Goal: Register for event/course

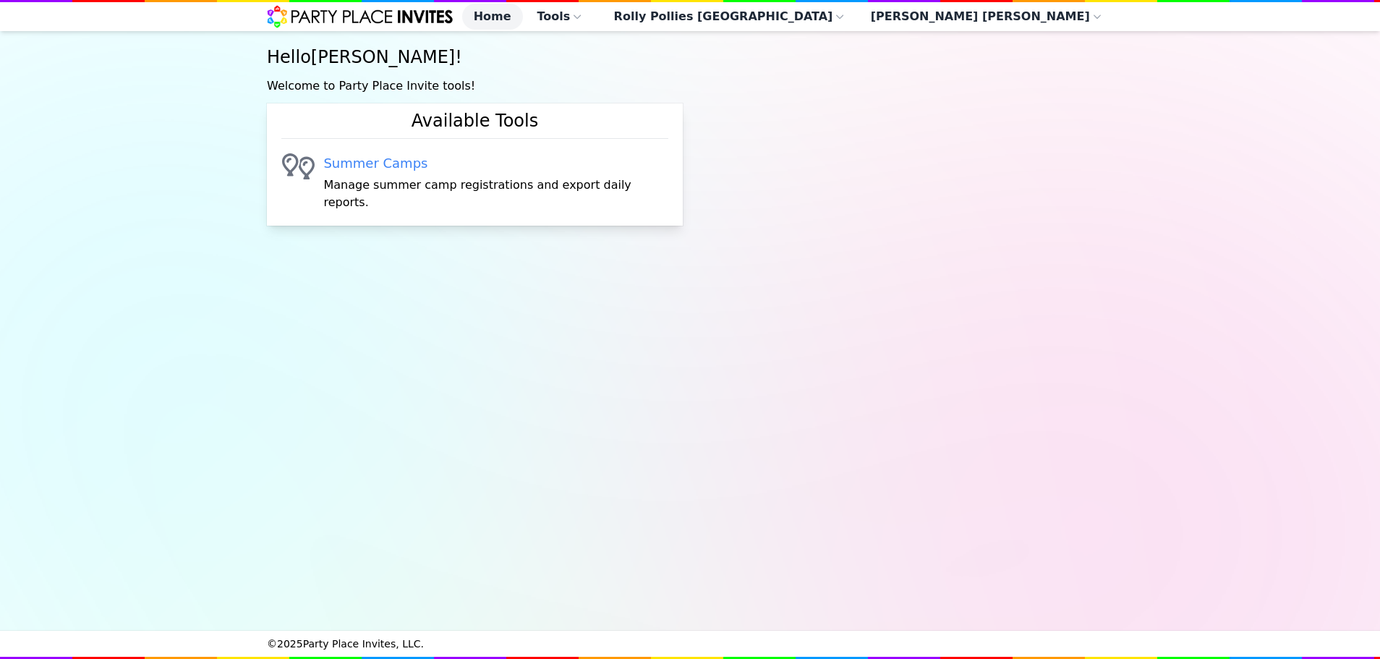
click at [385, 182] on div "Summer Camps Manage summer camp registrations and export daily reports." at bounding box center [495, 182] width 345 height 58
click at [399, 174] on link "Summer Camps" at bounding box center [495, 163] width 345 height 20
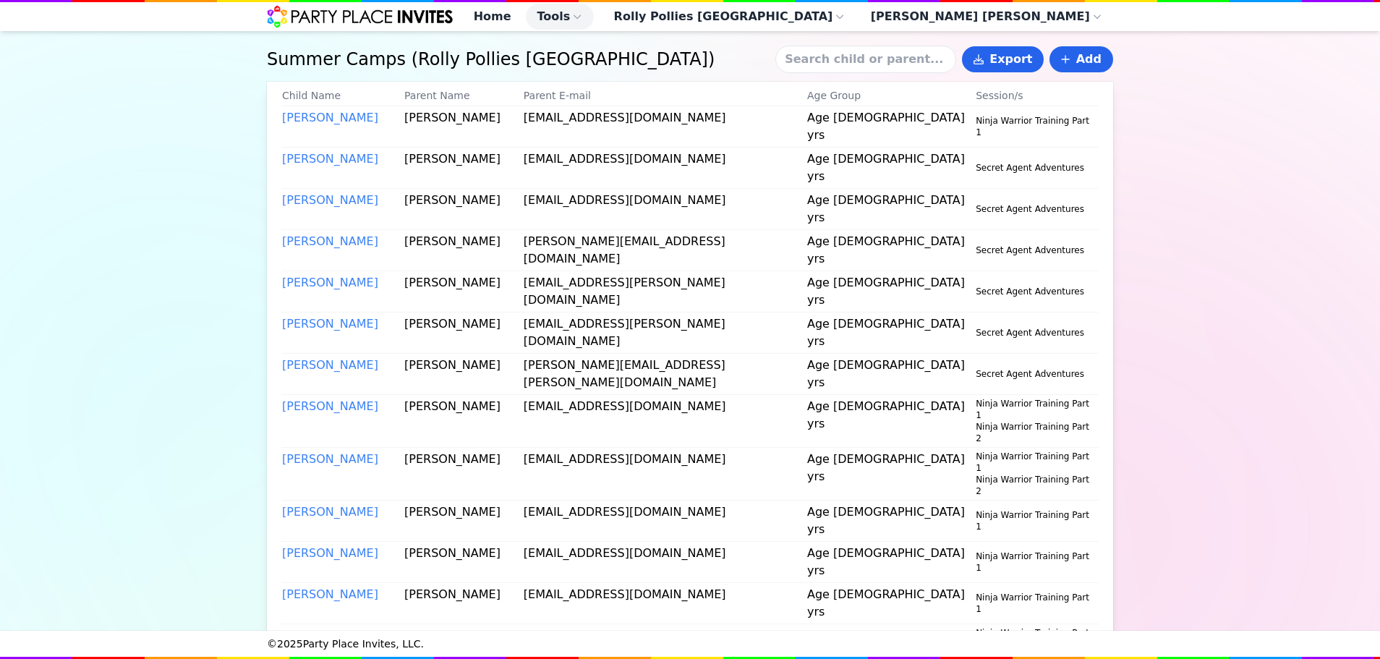
click at [881, 67] on input at bounding box center [865, 59] width 181 height 27
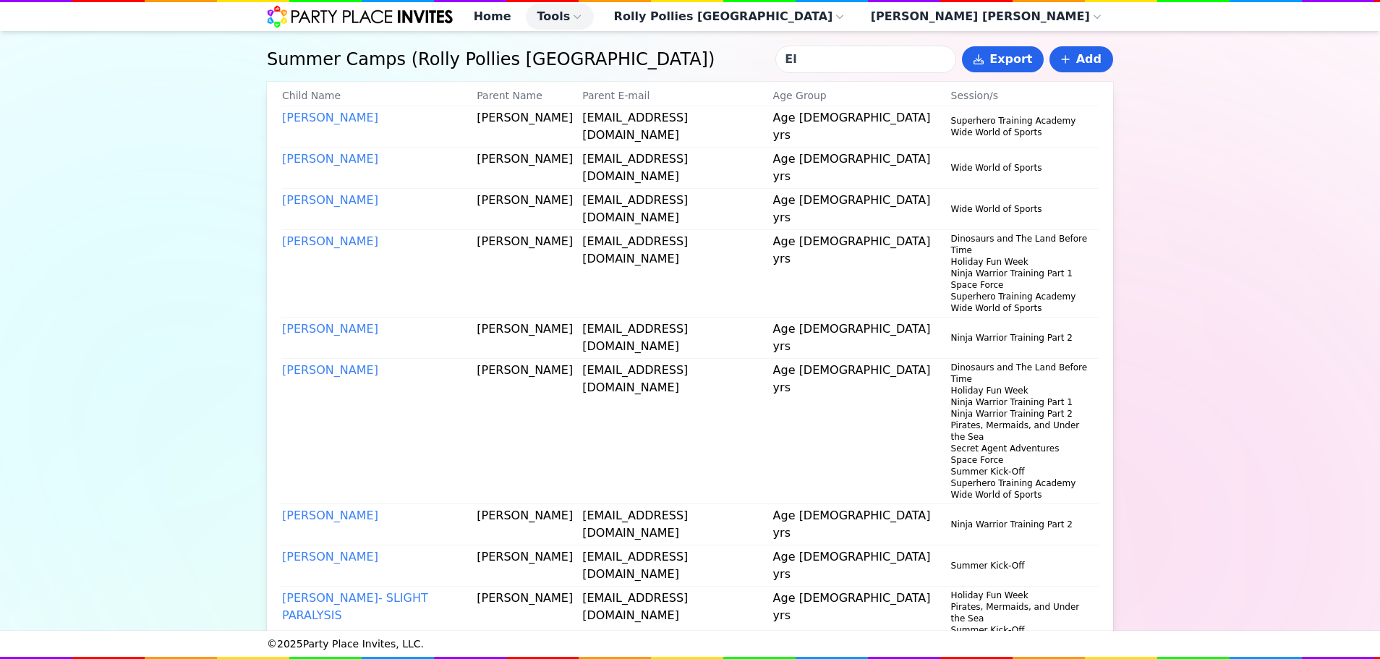
type input "E"
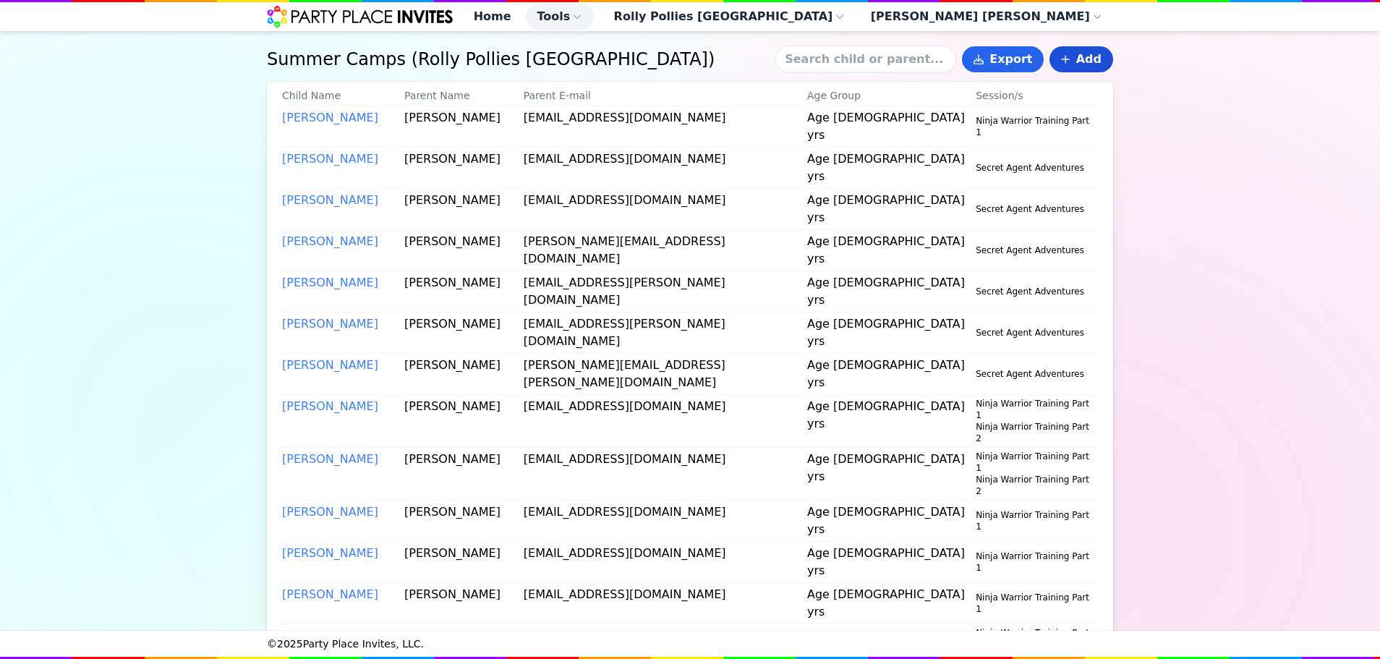
click at [1077, 72] on link "Add" at bounding box center [1081, 59] width 64 height 26
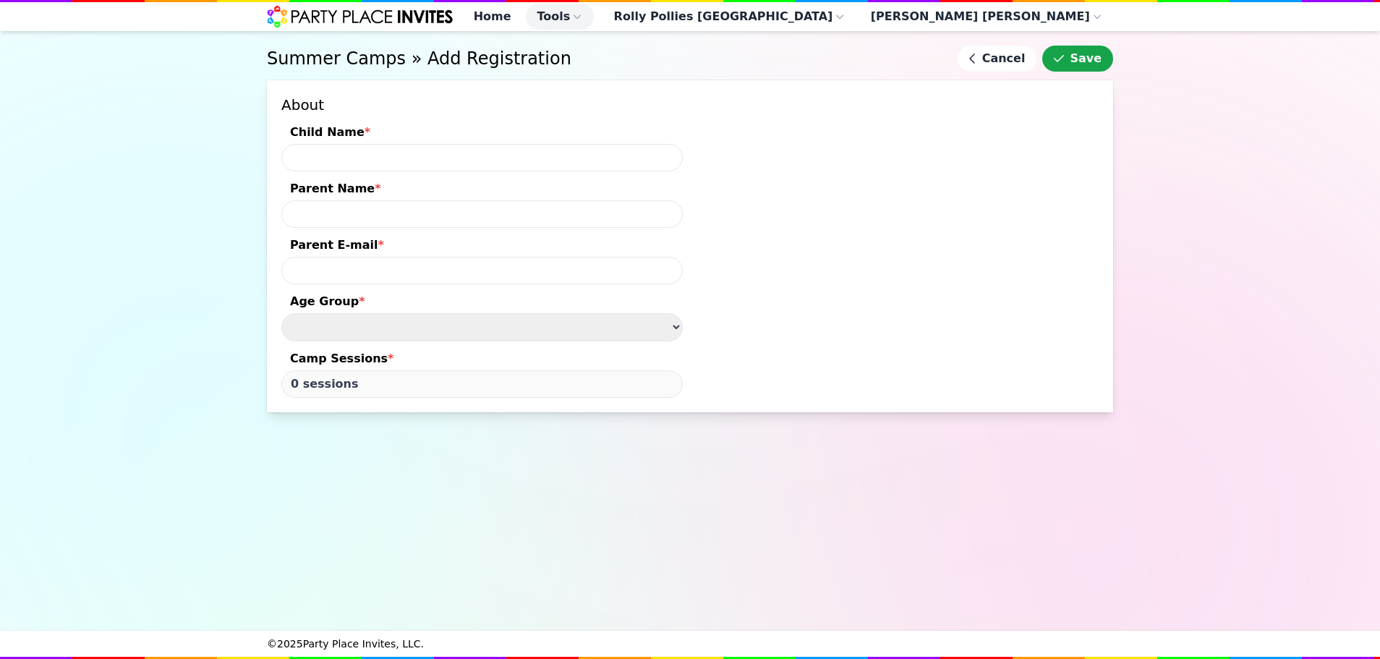
click at [616, 171] on input "Child Name *" at bounding box center [481, 157] width 401 height 27
type input "[PERSON_NAME]"
click at [566, 219] on input "Parent Name *" at bounding box center [481, 213] width 401 height 27
type input "[DEMOGRAPHIC_DATA][PERSON_NAME]"
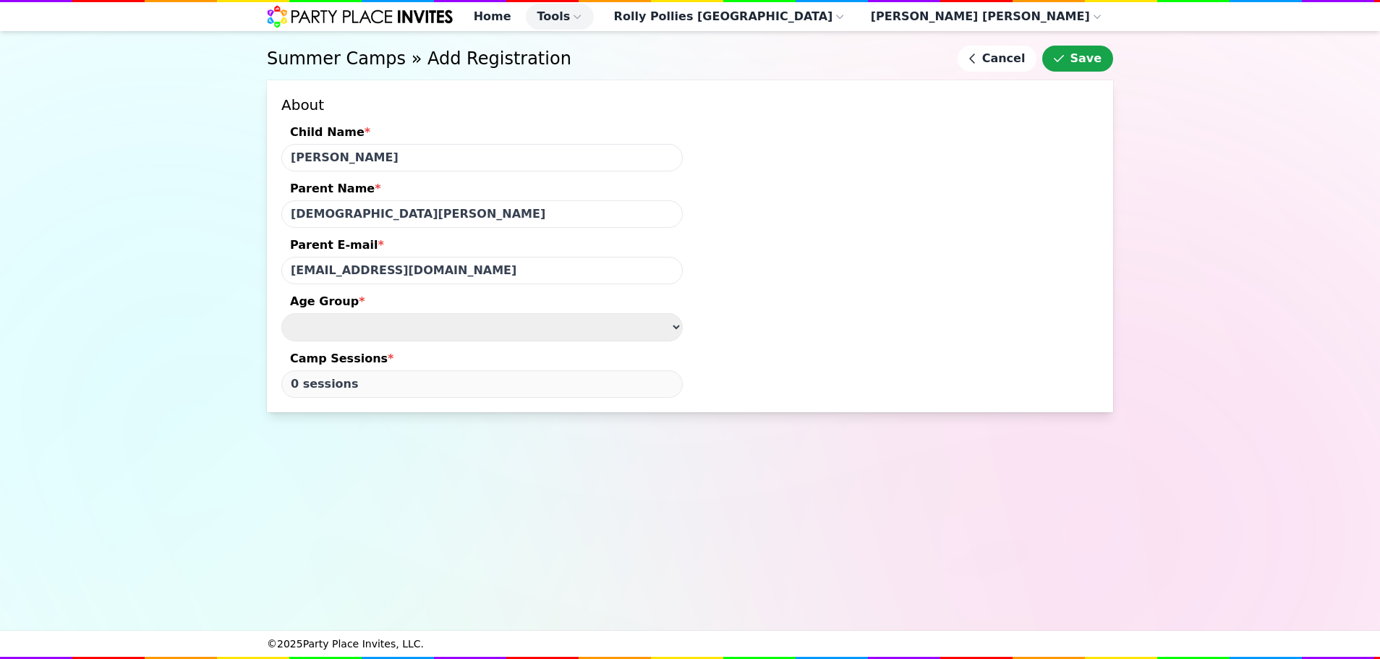
type input "[EMAIL_ADDRESS][DOMAIN_NAME]"
click at [384, 333] on select "Age [DEMOGRAPHIC_DATA] yrs Age [DEMOGRAPHIC_DATA] yrs" at bounding box center [481, 327] width 401 height 28
select select "Age [DEMOGRAPHIC_DATA] yrs"
click at [281, 322] on select "Age [DEMOGRAPHIC_DATA] yrs Age [DEMOGRAPHIC_DATA] yrs" at bounding box center [481, 327] width 401 height 28
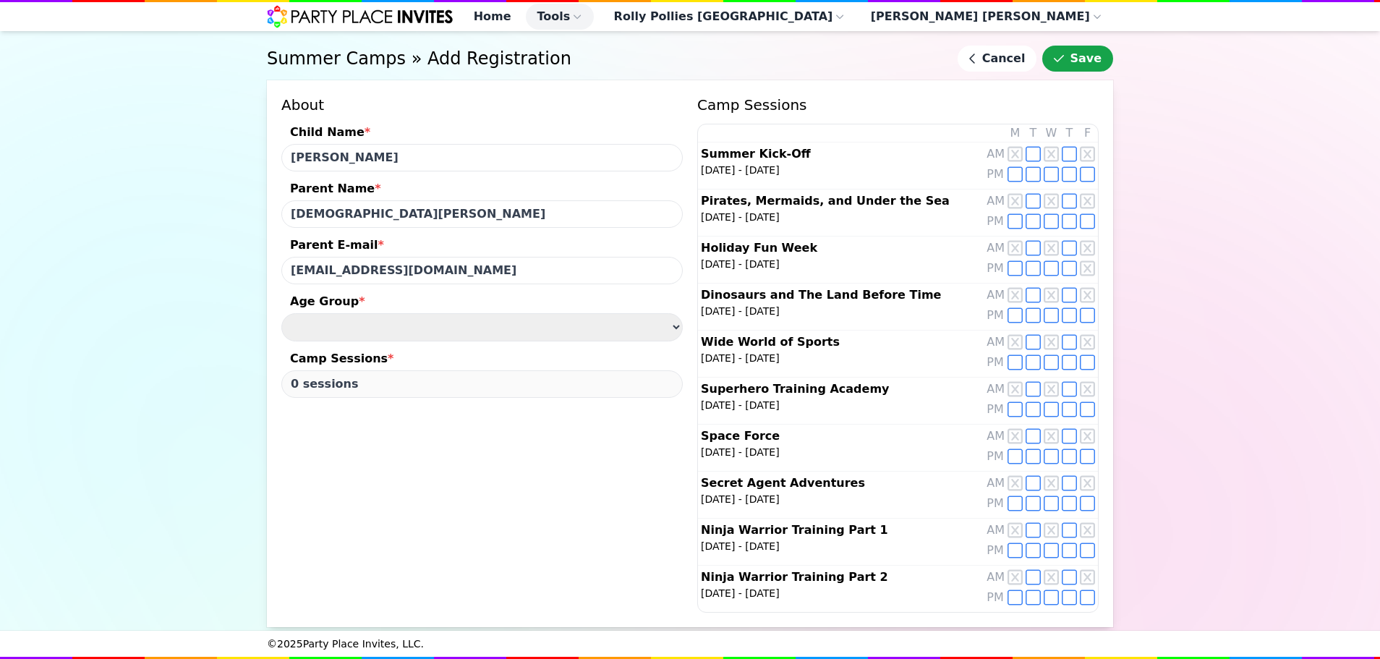
click at [1019, 550] on icon at bounding box center [1014, 550] width 15 height 17
click at [1028, 521] on icon at bounding box center [1033, 529] width 15 height 17
type input "2 sessions"
click at [1090, 69] on button "Save" at bounding box center [1077, 59] width 71 height 26
